Goal: Browse casually

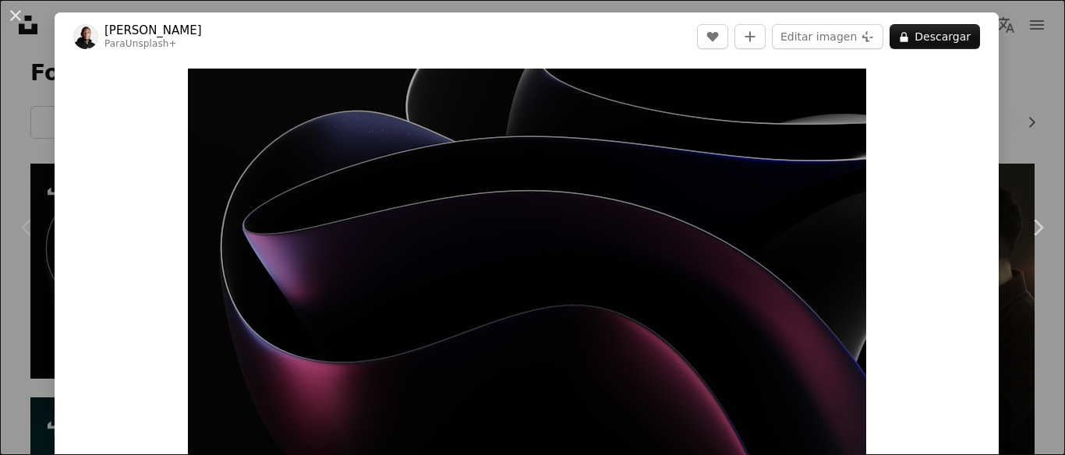
scroll to position [266, 0]
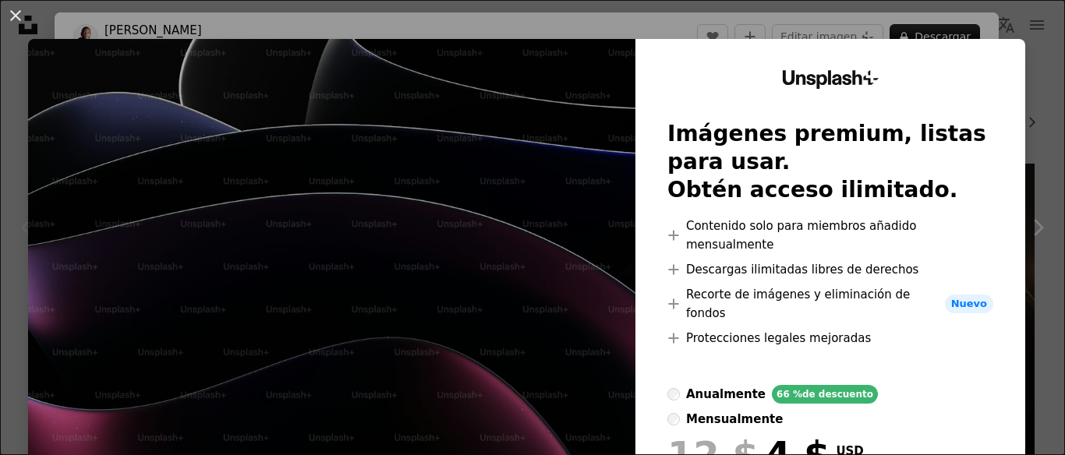
click at [711, 19] on div "An X shape Unsplash+ Imágenes premium, listas para usar. Obtén acceso ilimitado…" at bounding box center [532, 227] width 1065 height 455
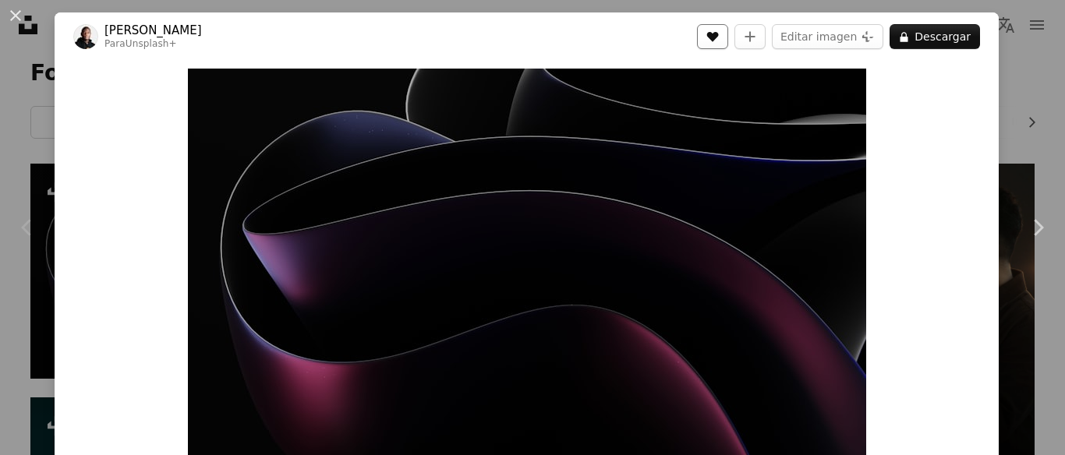
click at [719, 34] on icon "Me gusta" at bounding box center [713, 37] width 12 height 10
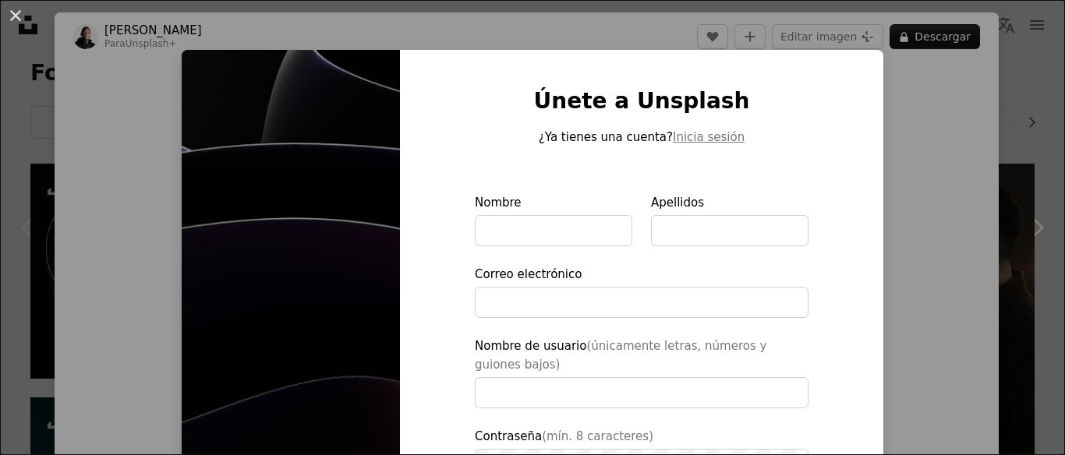
click at [274, 33] on div "An X shape Únete a Unsplash ¿Ya tienes una cuenta? Inicia sesión Nombre Apellid…" at bounding box center [532, 227] width 1065 height 455
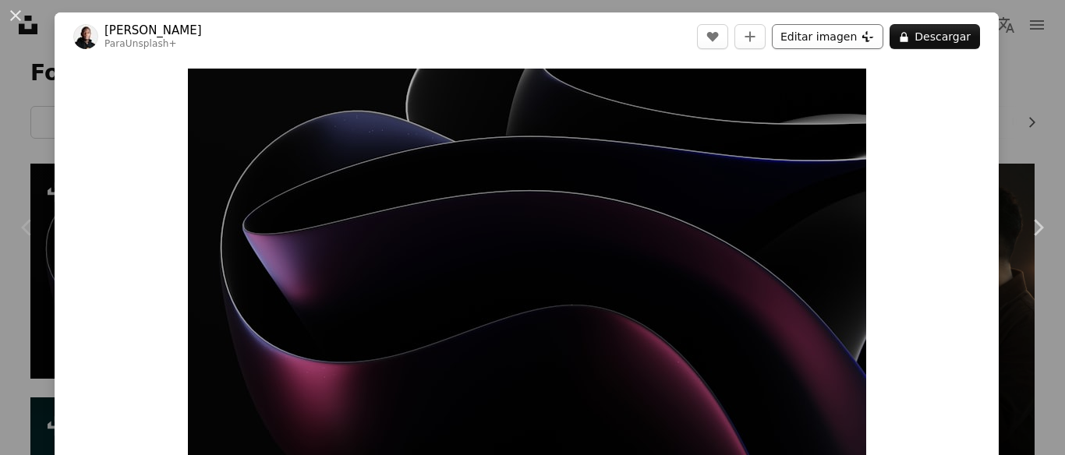
click at [883, 43] on button "Editar imagen Plus sign for Unsplash+" at bounding box center [827, 36] width 111 height 25
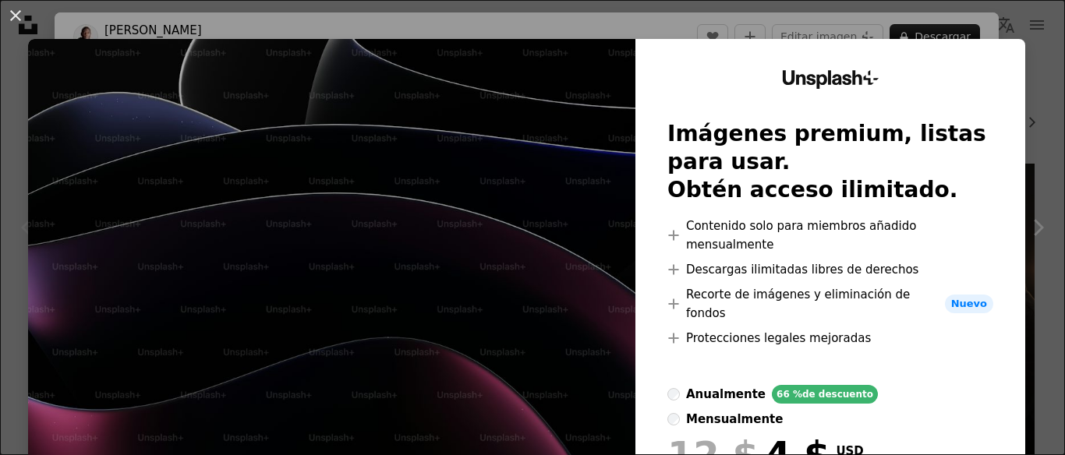
click at [971, 21] on div "An X shape Unsplash+ Imágenes premium, listas para usar. Obtén acceso ilimitado…" at bounding box center [532, 227] width 1065 height 455
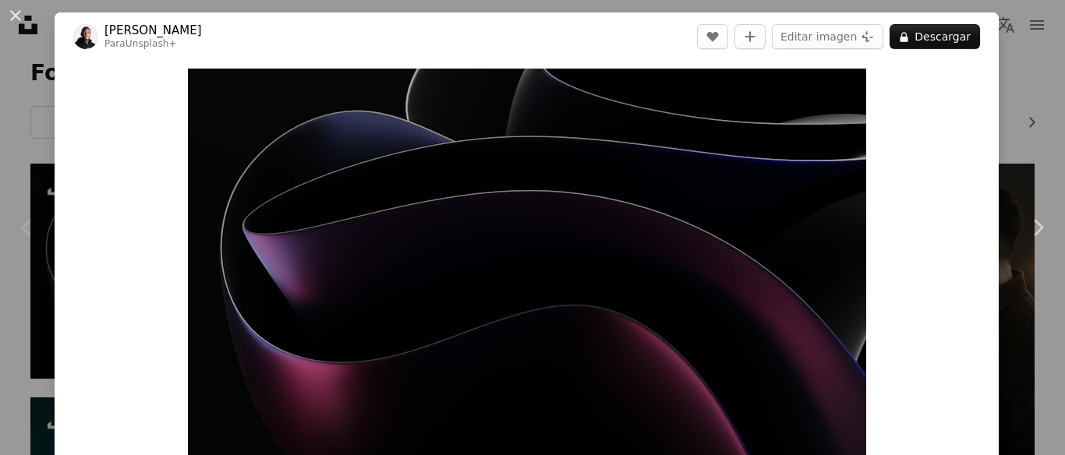
scroll to position [429, 0]
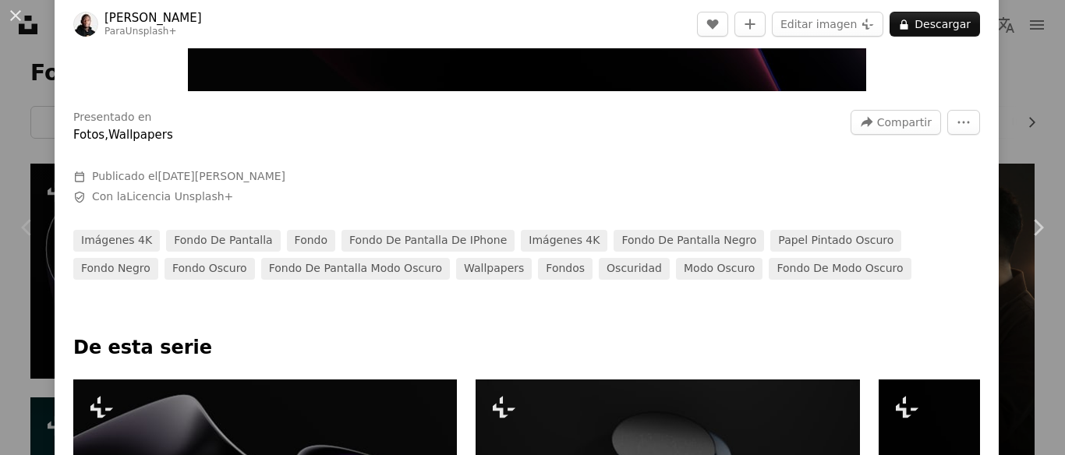
click at [1042, 74] on div "An X shape Chevron left Chevron right [PERSON_NAME] Para Unsplash+ A heart A pl…" at bounding box center [532, 227] width 1065 height 455
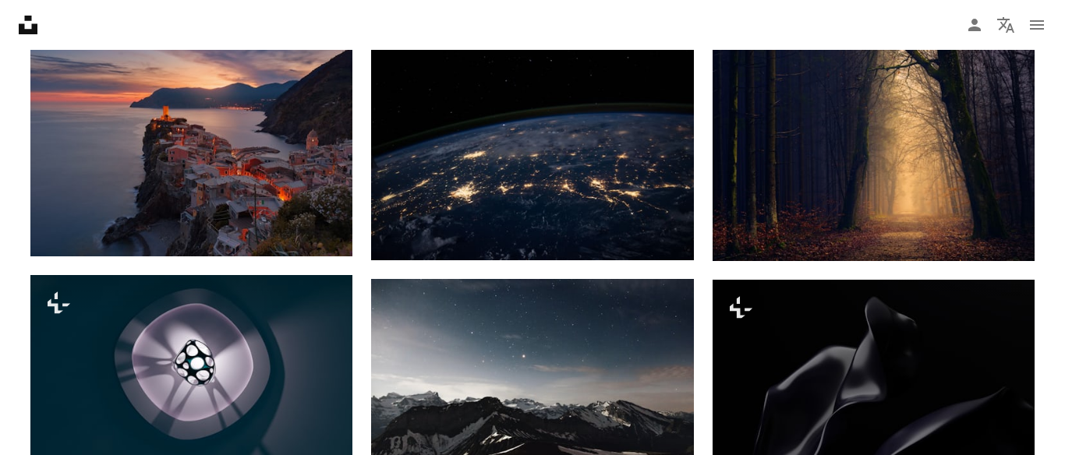
scroll to position [1024, 0]
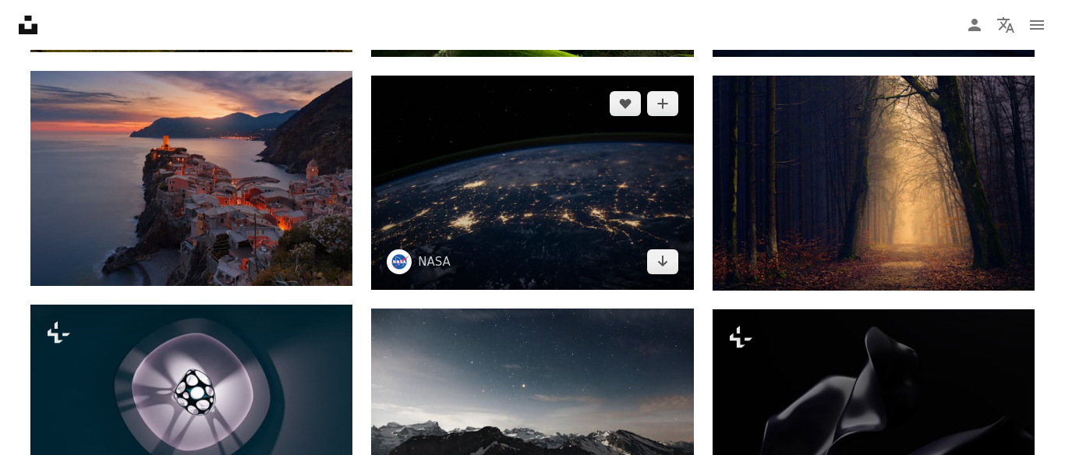
click at [638, 181] on img at bounding box center [532, 183] width 322 height 214
